Goal: Information Seeking & Learning: Check status

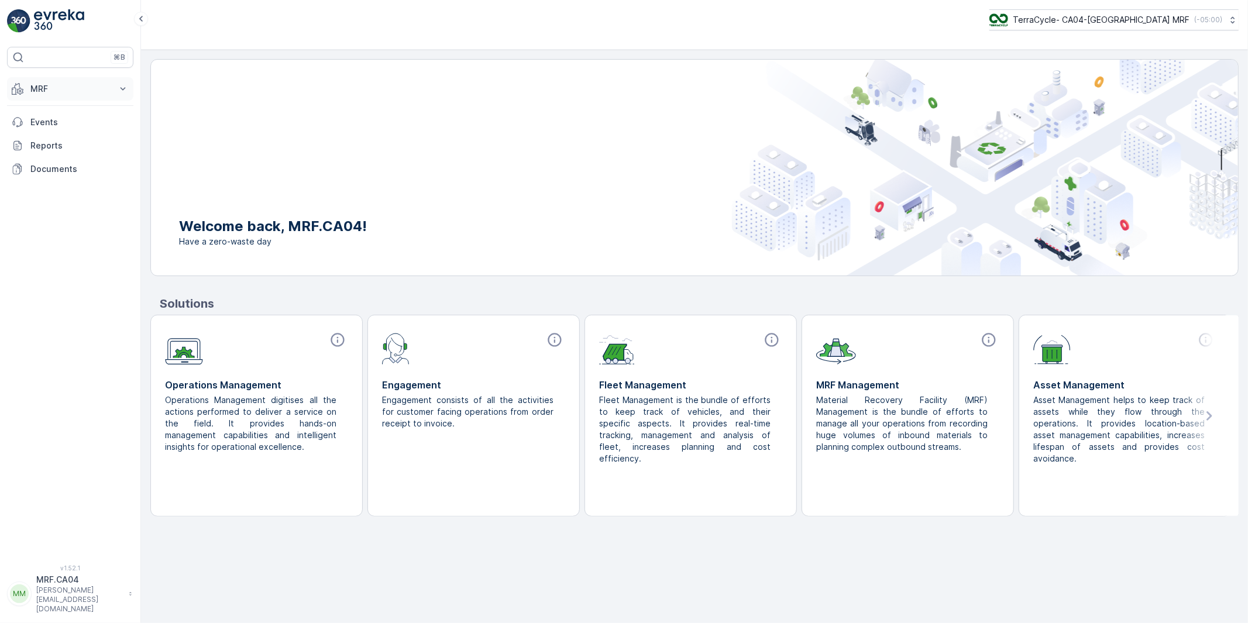
click at [47, 92] on p "MRF" at bounding box center [70, 89] width 80 height 12
click at [47, 158] on p "Process" at bounding box center [46, 158] width 32 height 12
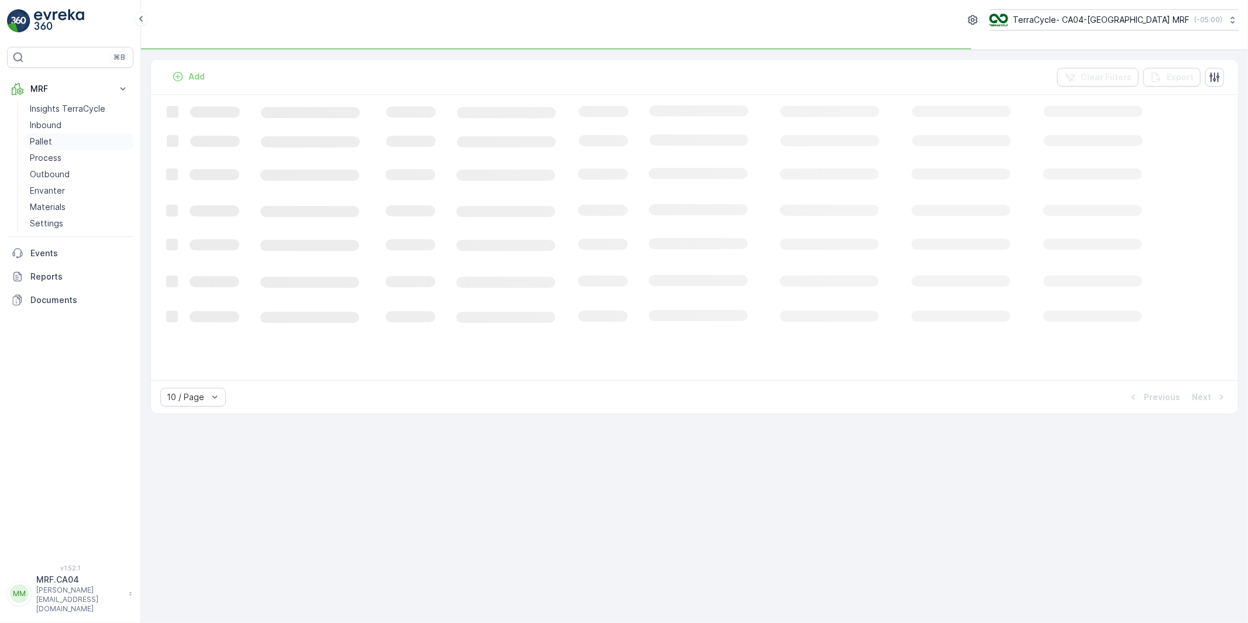
click at [47, 139] on p "Pallet" at bounding box center [41, 142] width 22 height 12
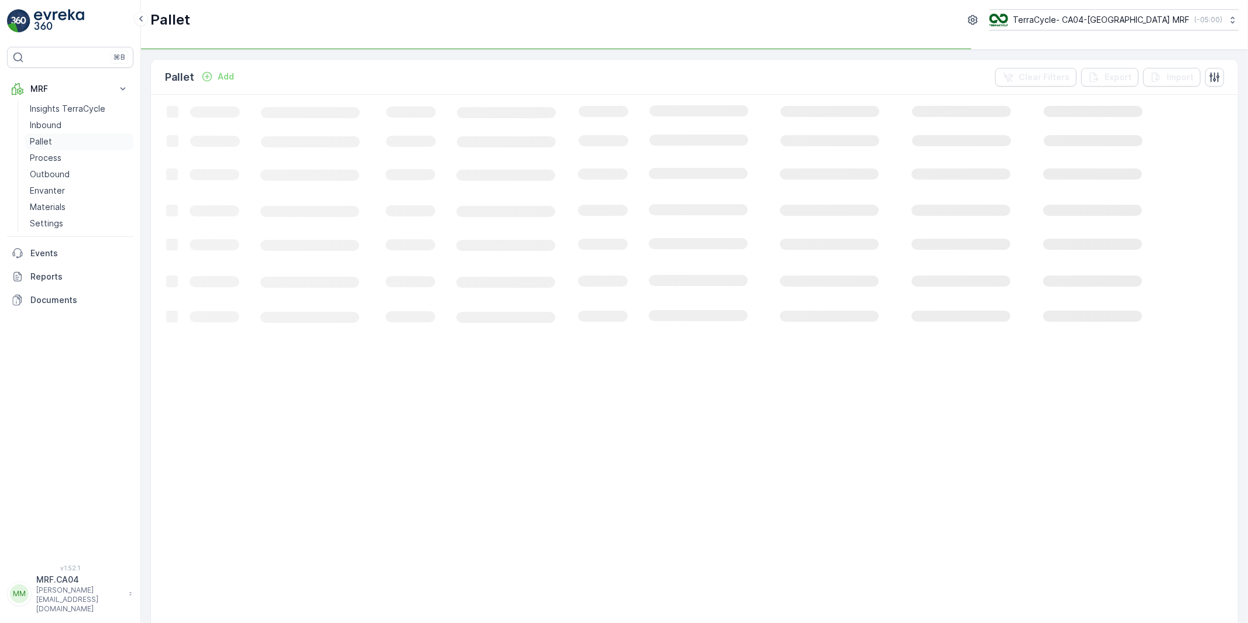
click at [47, 139] on p "Pallet" at bounding box center [41, 142] width 22 height 12
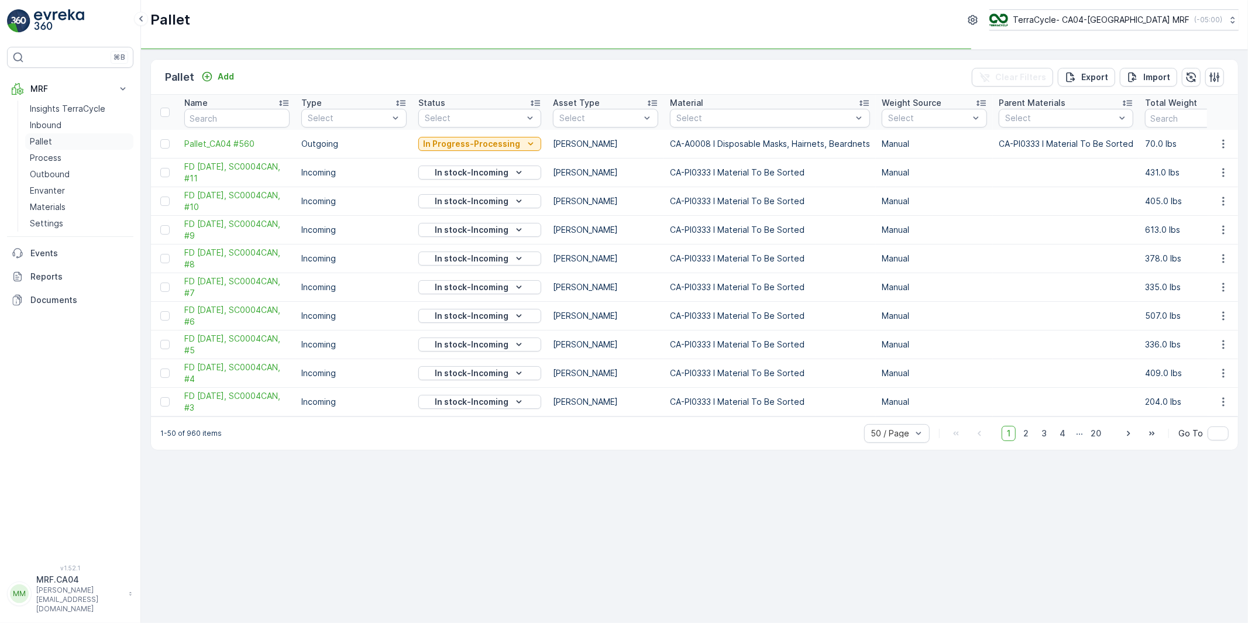
click at [47, 139] on p "Pallet" at bounding box center [41, 142] width 22 height 12
click at [222, 116] on input "text" at bounding box center [236, 118] width 105 height 19
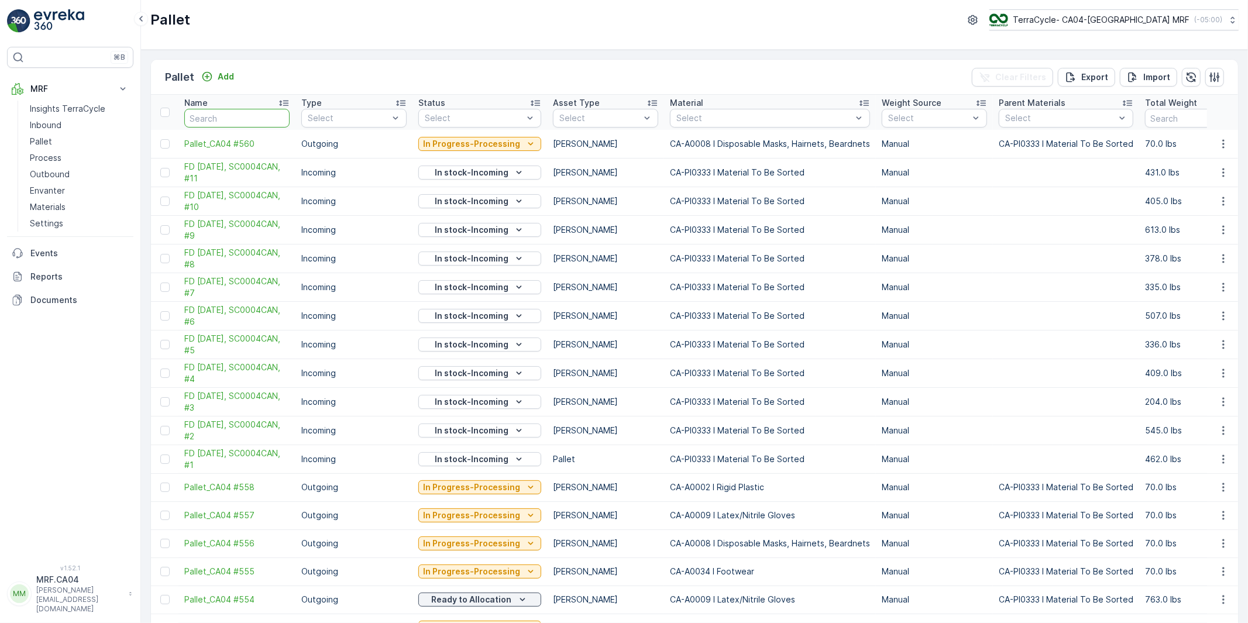
click at [249, 119] on input "text" at bounding box center [236, 118] width 105 height 19
type input "TC"
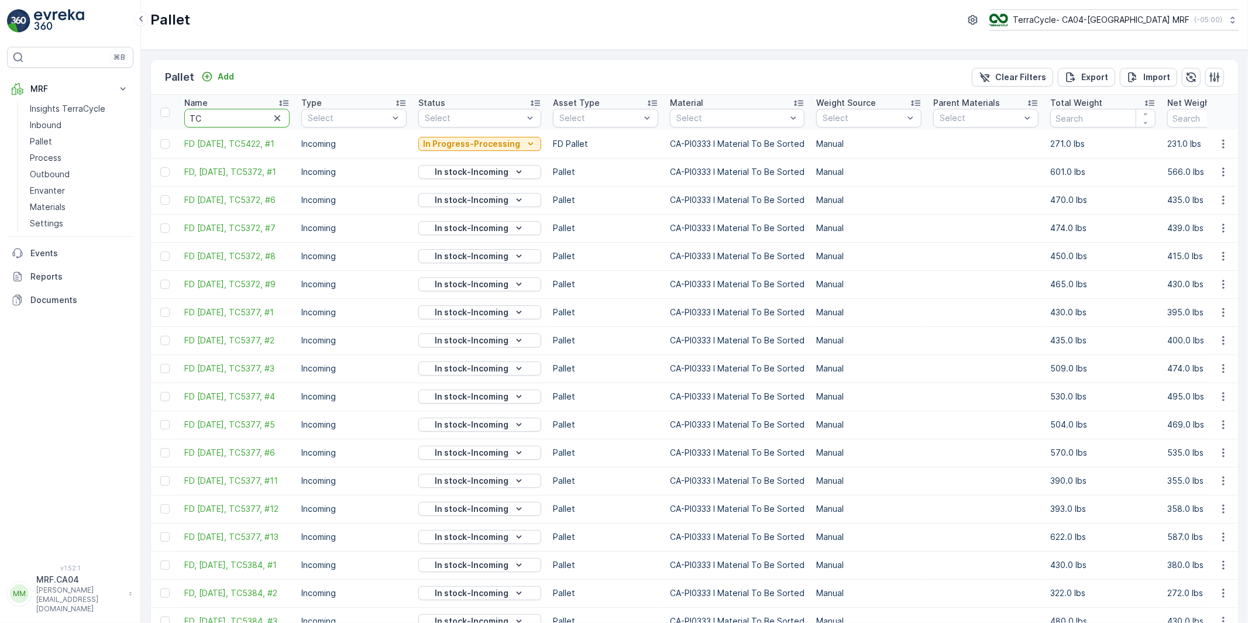
click at [248, 122] on input "TC" at bounding box center [236, 118] width 105 height 19
type input "TC5416"
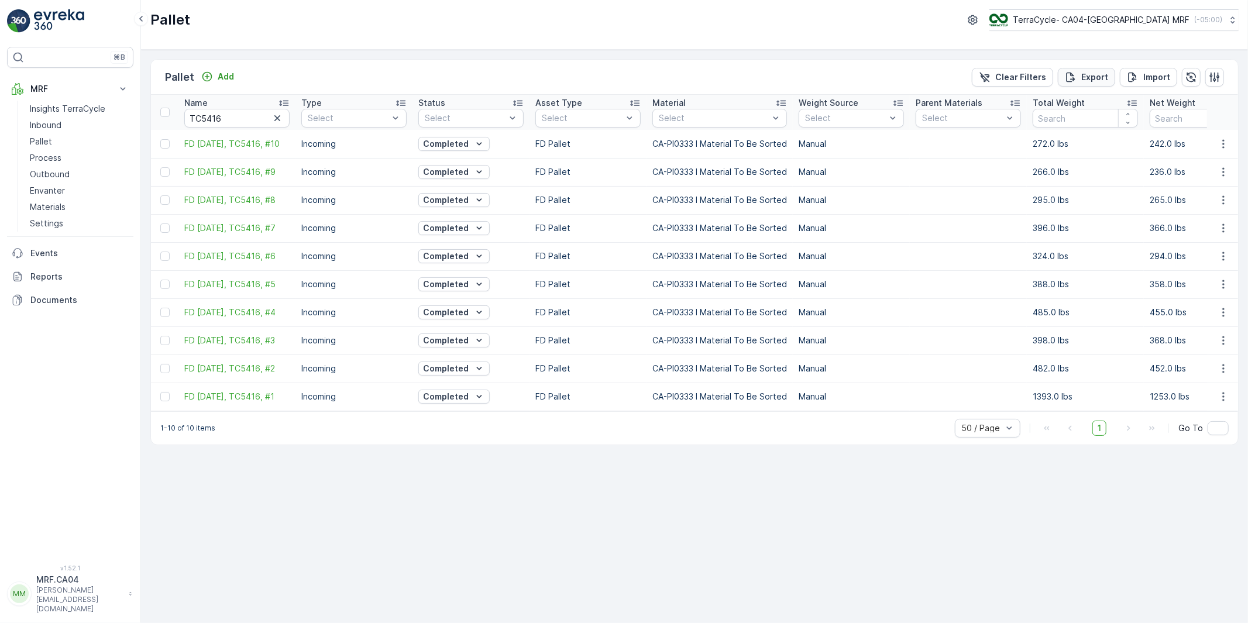
click at [1086, 74] on p "Export" at bounding box center [1094, 77] width 27 height 12
click at [1229, 21] on icon "close" at bounding box center [1230, 21] width 6 height 6
click at [45, 279] on p "Reports" at bounding box center [79, 277] width 98 height 12
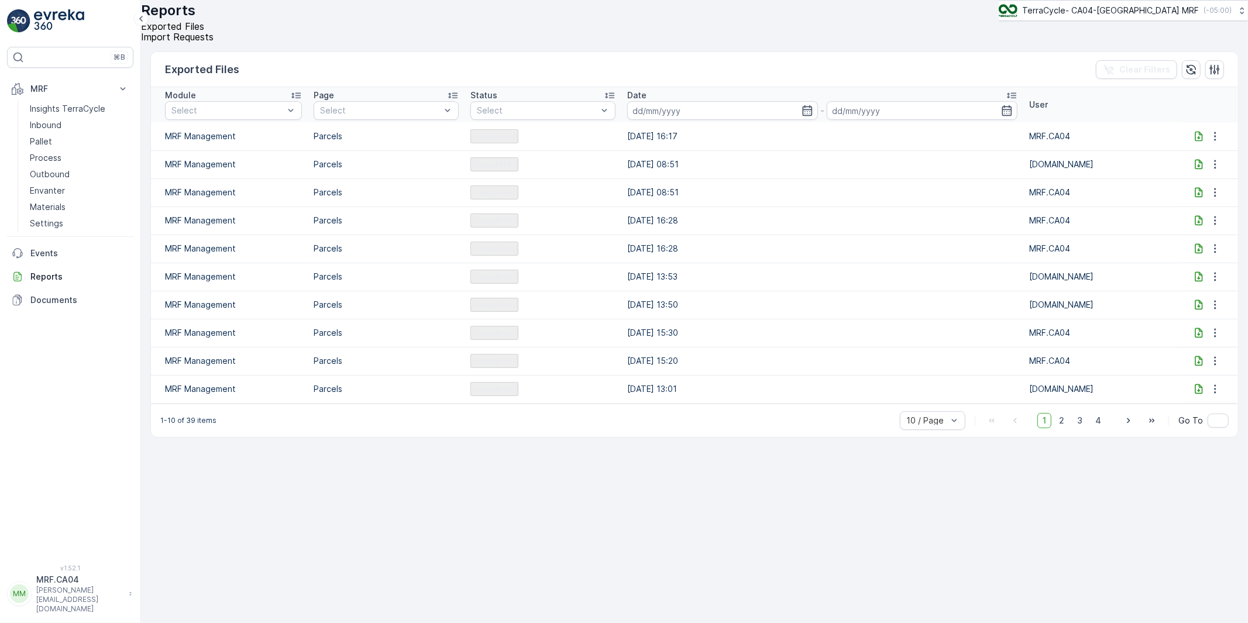
click at [1196, 141] on icon at bounding box center [1200, 136] width 8 height 10
click at [39, 139] on p "Pallet" at bounding box center [41, 142] width 22 height 12
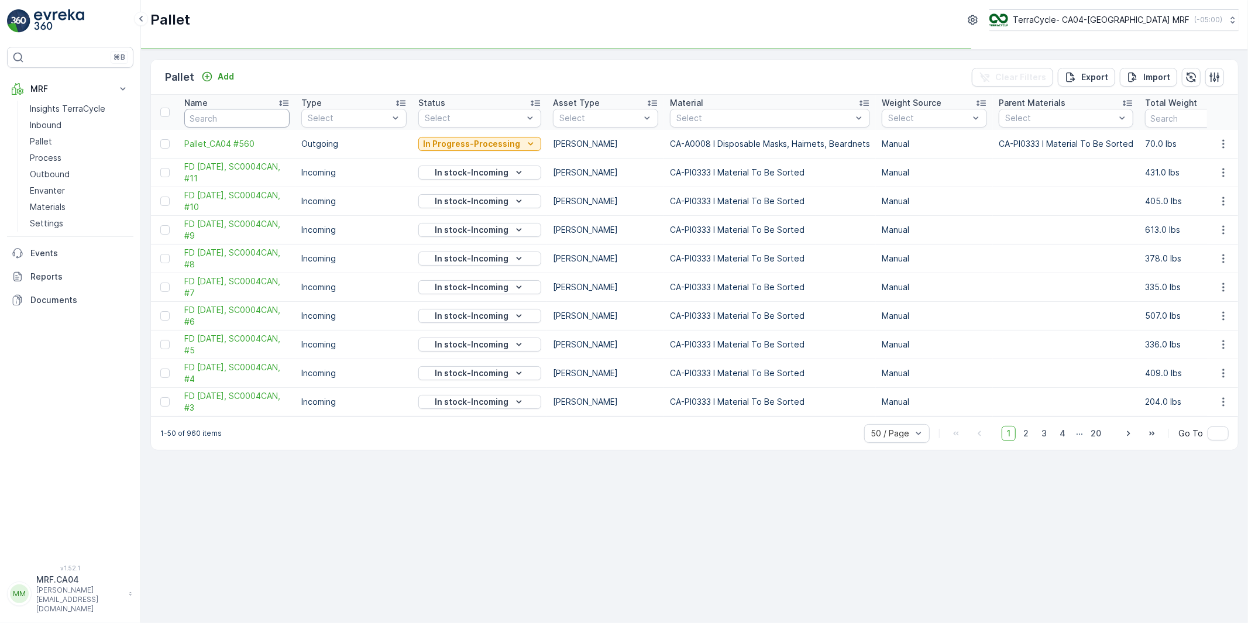
click at [219, 123] on input "text" at bounding box center [236, 118] width 105 height 19
paste input "TC5409"
type input "TC5409"
